Goal: Answer question/provide support: Answer question/provide support

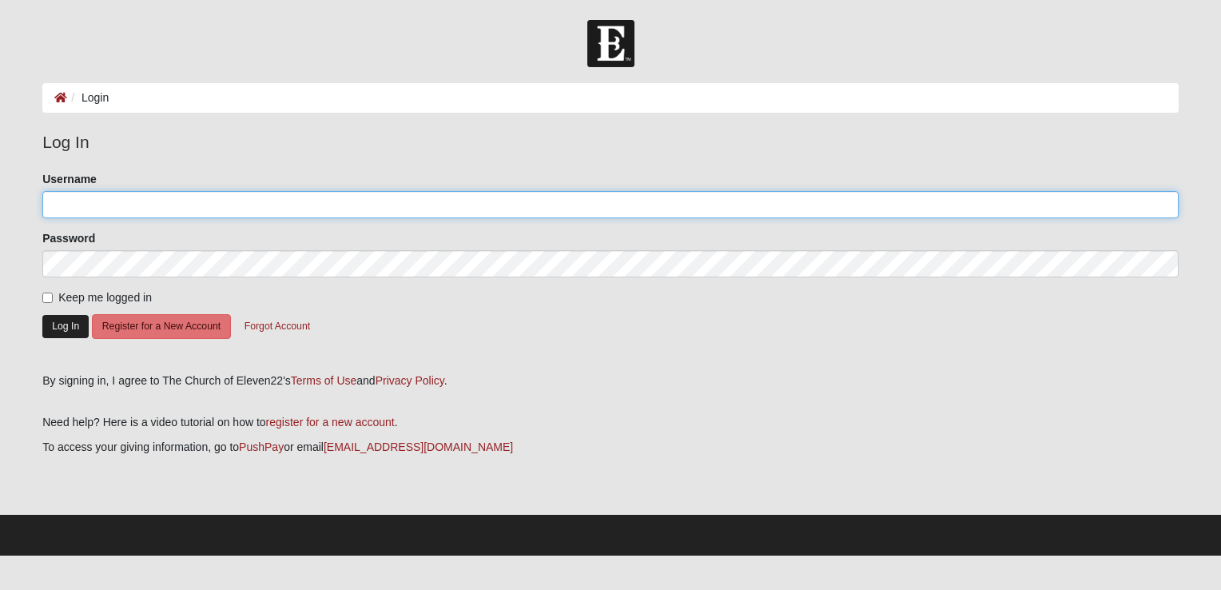
type input "judyboyle329@comcast.net"
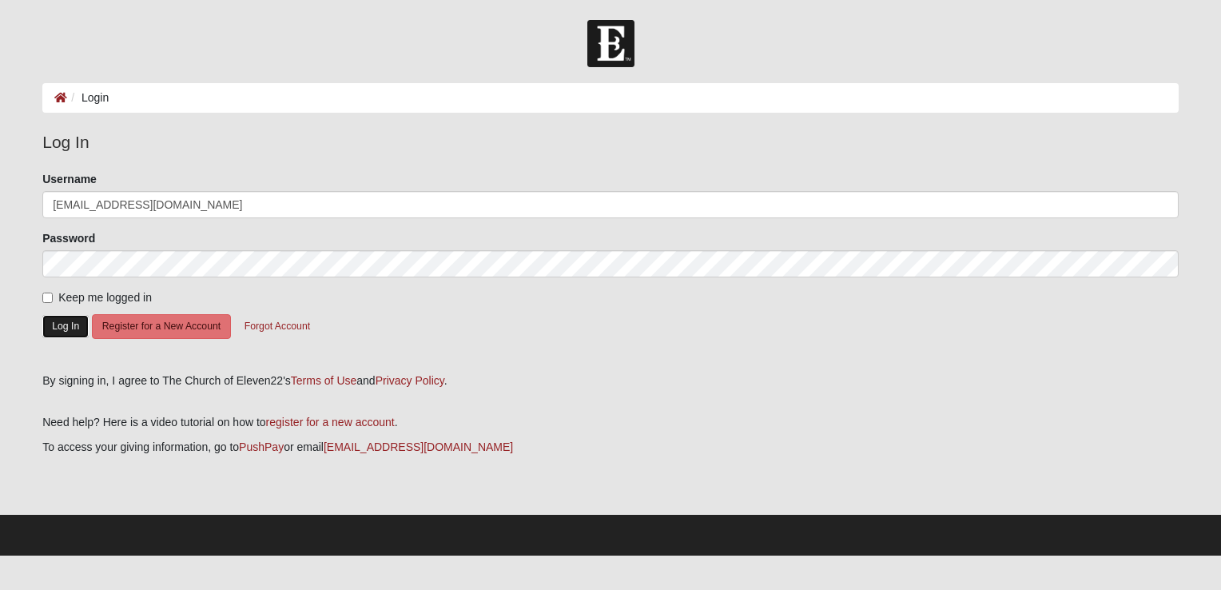
click at [57, 324] on button "Log In" at bounding box center [65, 326] width 46 height 23
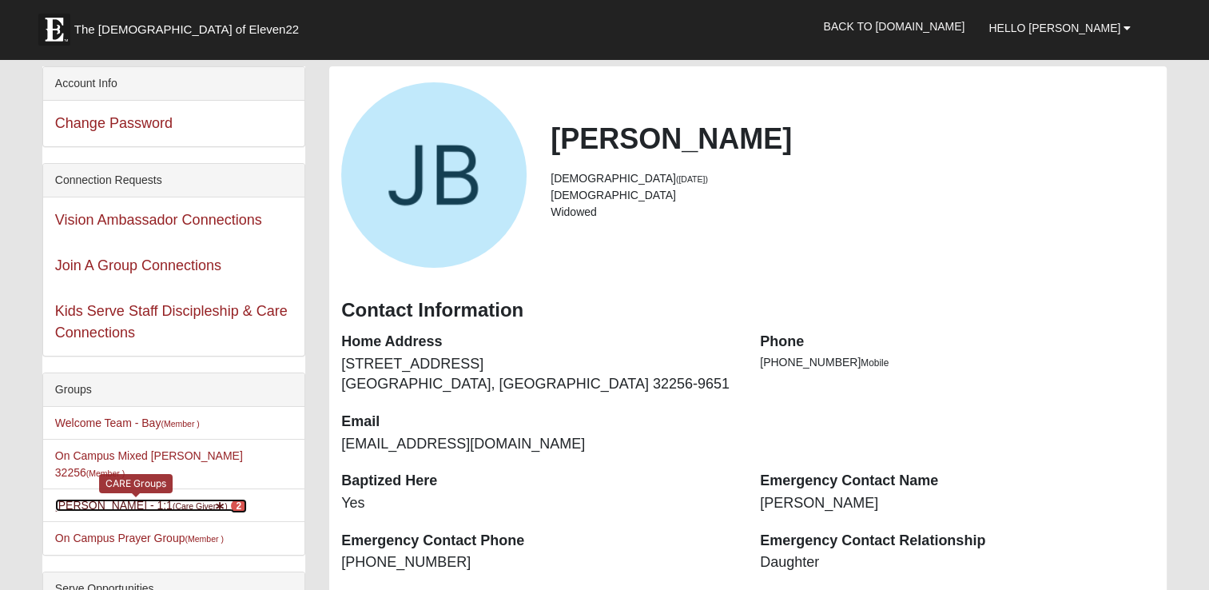
click at [231, 499] on span "2" at bounding box center [239, 506] width 17 height 14
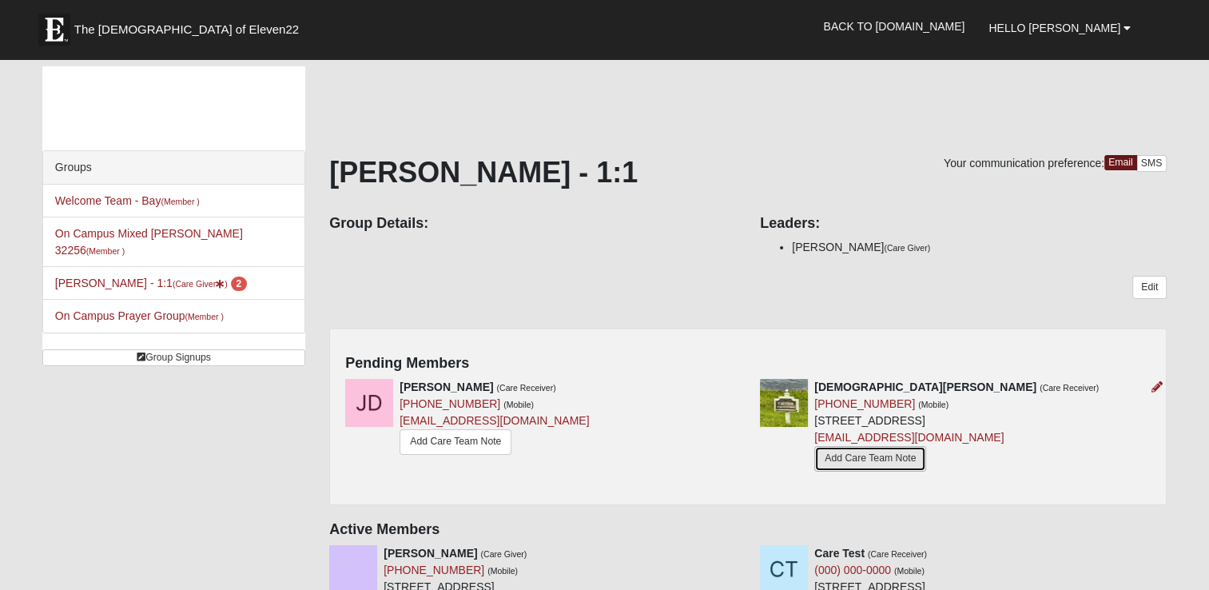
click at [876, 452] on link "Add Care Team Note" at bounding box center [870, 458] width 112 height 25
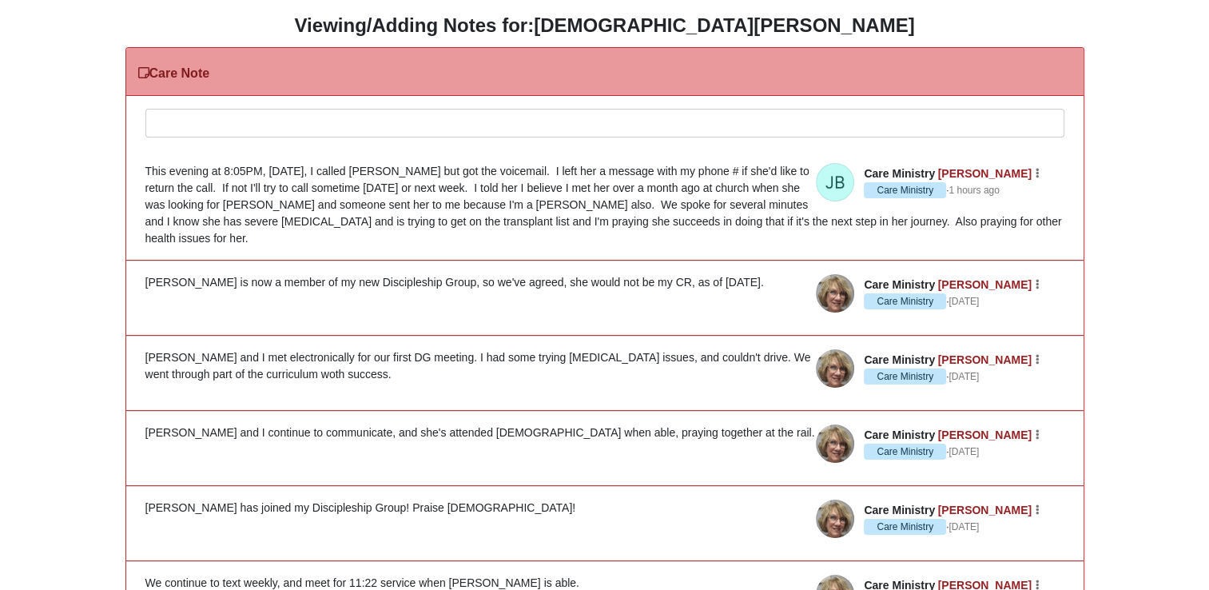
click at [167, 123] on div at bounding box center [604, 144] width 917 height 70
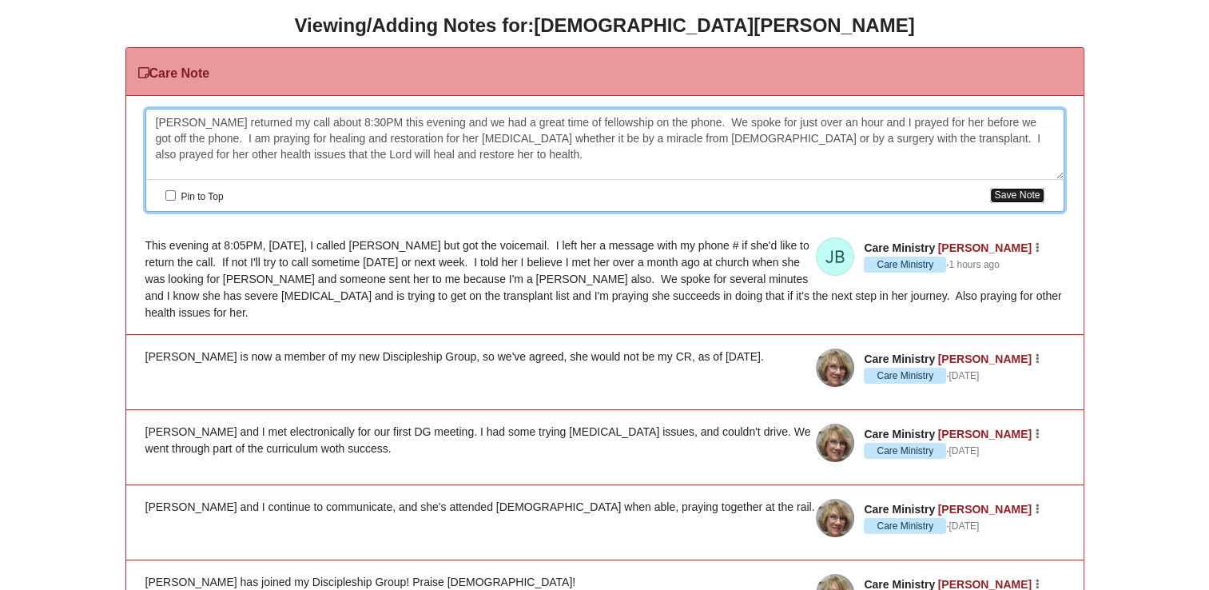
click at [1007, 197] on button "Save Note" at bounding box center [1017, 195] width 54 height 15
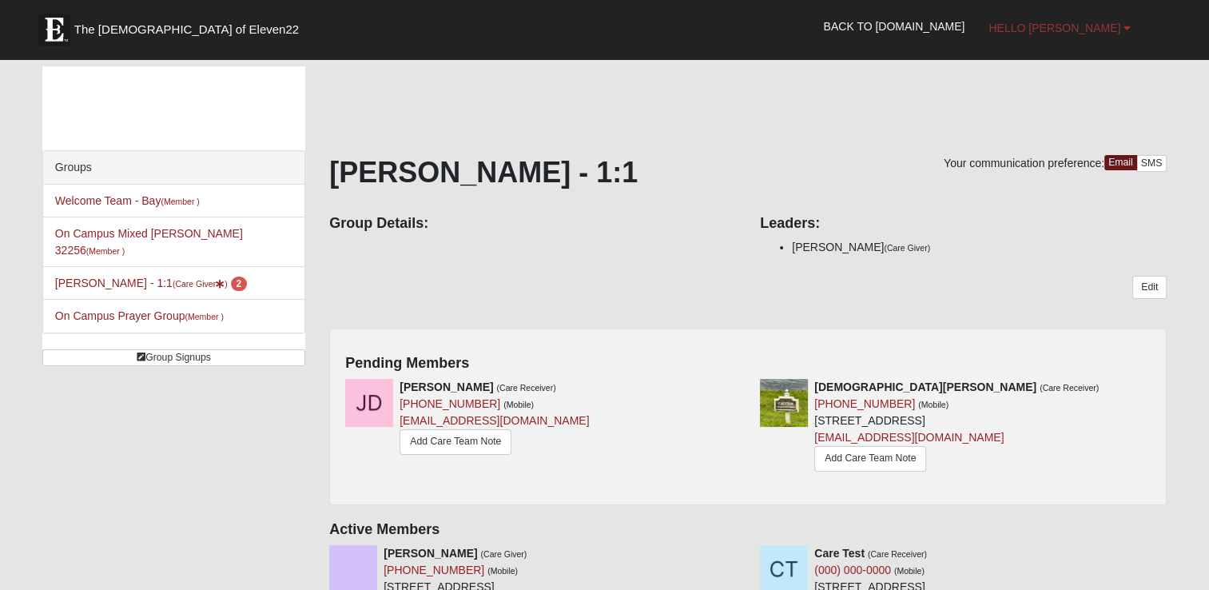
click at [1081, 24] on span "Hello [PERSON_NAME]" at bounding box center [1054, 28] width 132 height 13
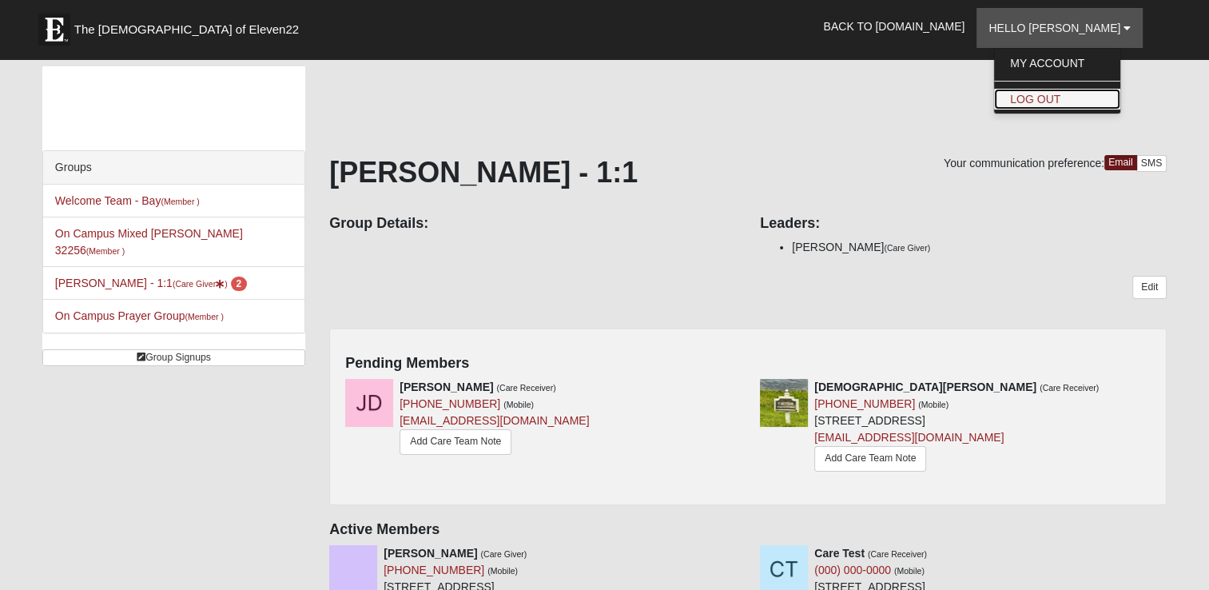
click at [1079, 94] on link "Log Out" at bounding box center [1057, 99] width 126 height 21
